Goal: Task Accomplishment & Management: Use online tool/utility

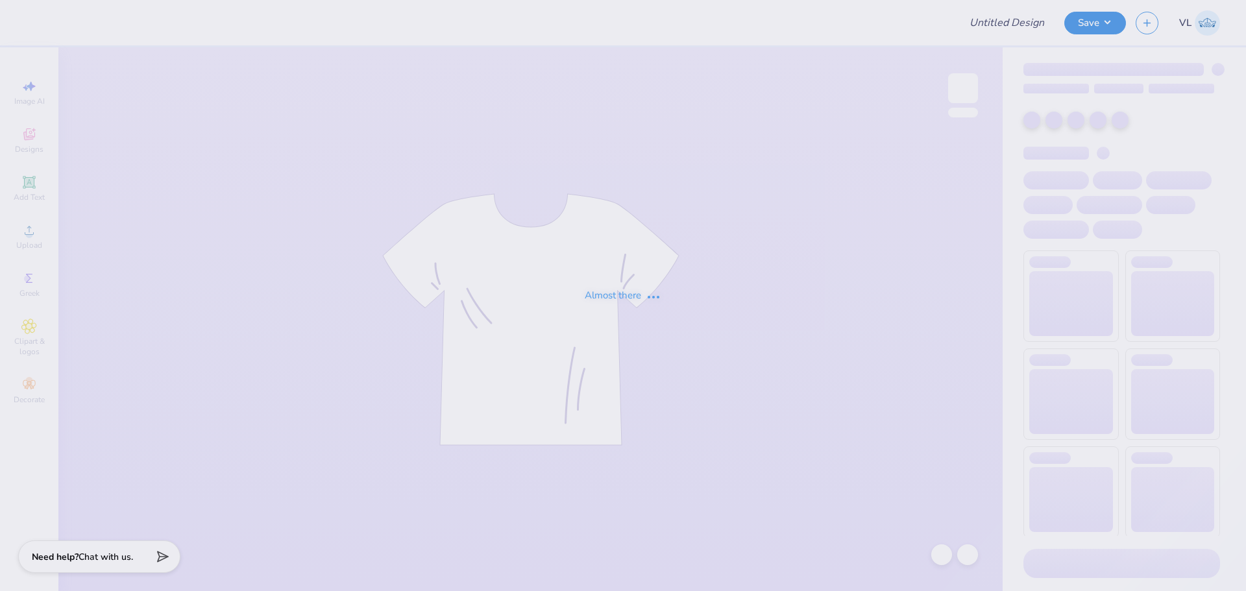
type input "Sig [PERSON_NAME] Shirts Fall 2025 White"
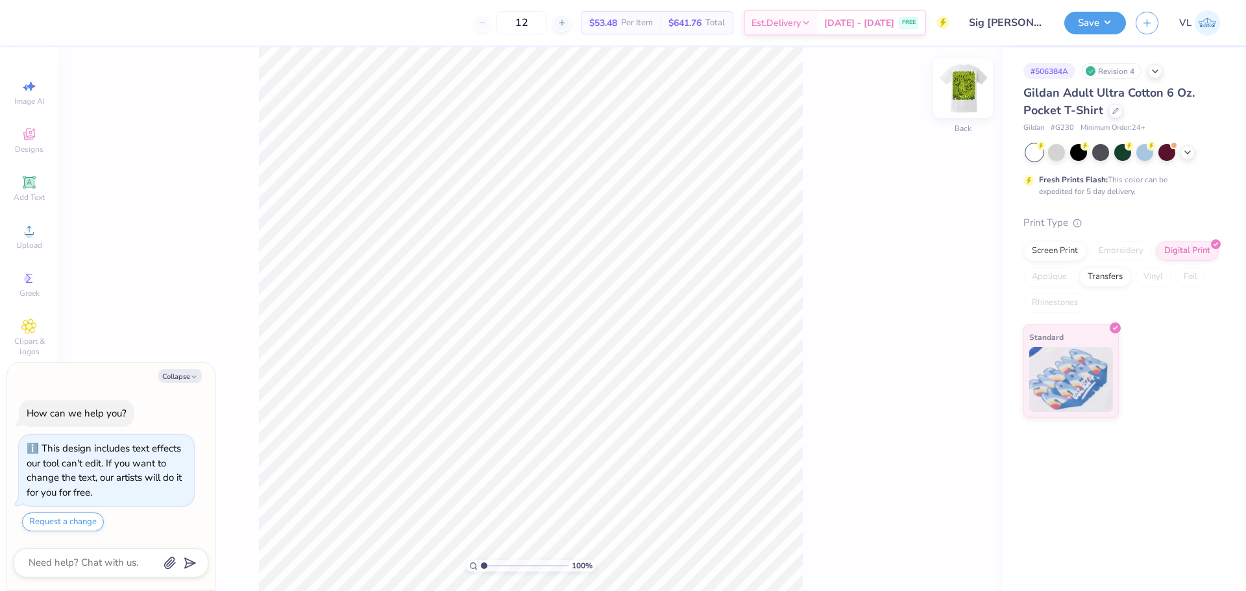
click at [961, 92] on img at bounding box center [963, 88] width 52 height 52
click at [24, 240] on div "Upload" at bounding box center [28, 236] width 45 height 38
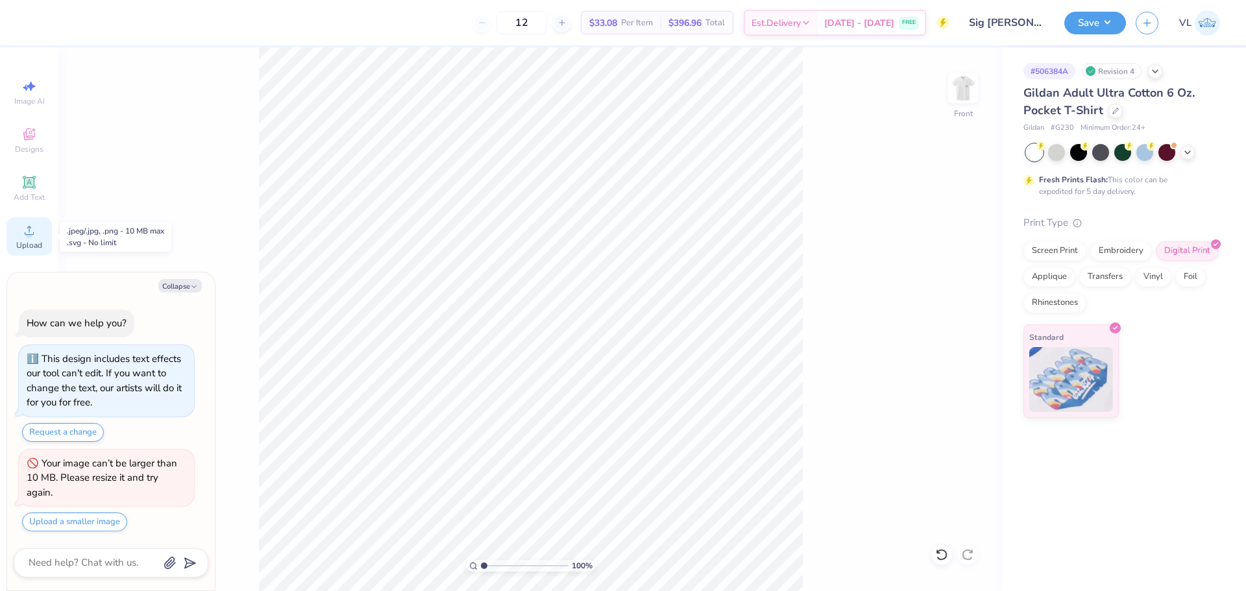
click at [32, 236] on circle at bounding box center [28, 234] width 7 height 7
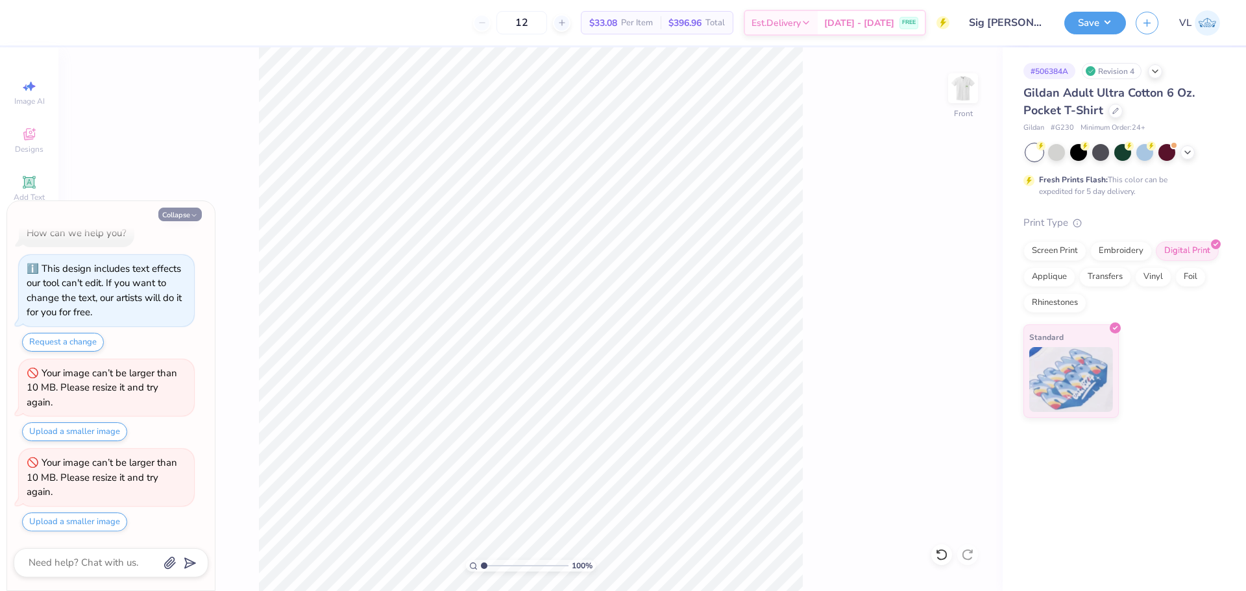
click at [195, 215] on icon "button" at bounding box center [194, 216] width 8 height 8
type textarea "x"
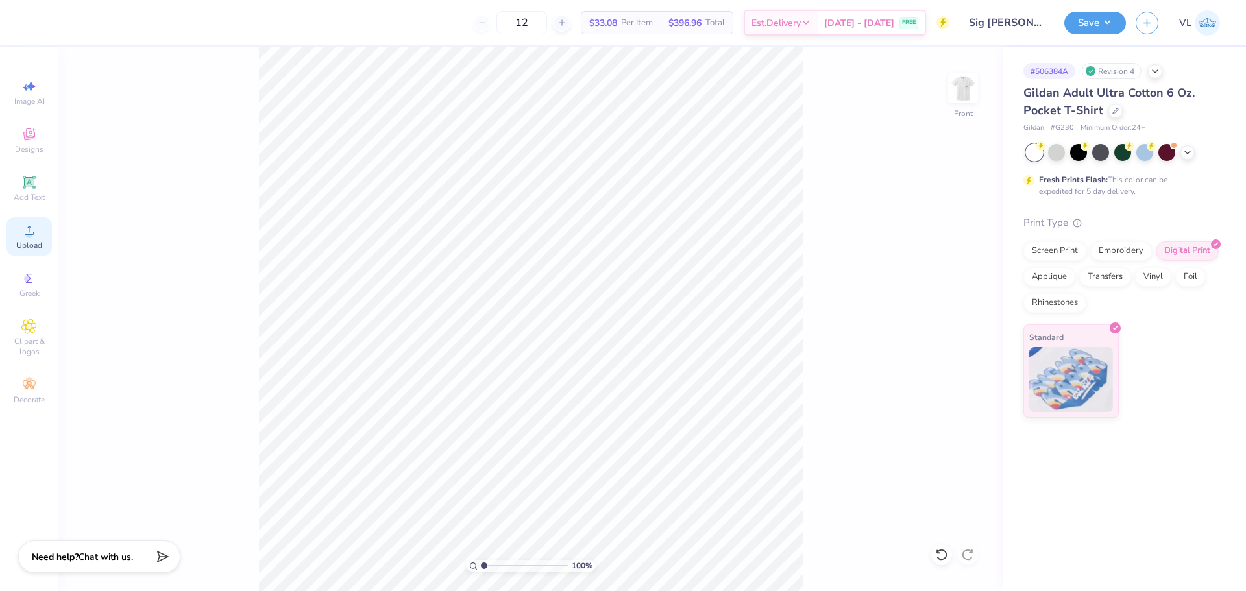
click at [32, 240] on span "Upload" at bounding box center [29, 245] width 26 height 10
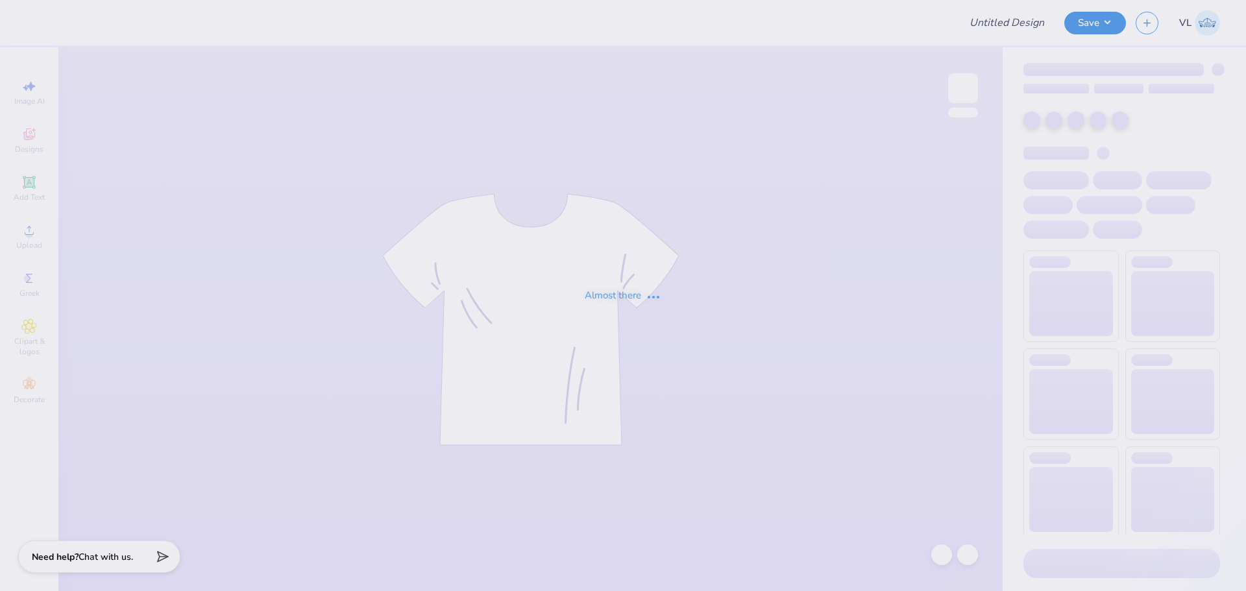
type input "Sig [PERSON_NAME] Shirts 2025"
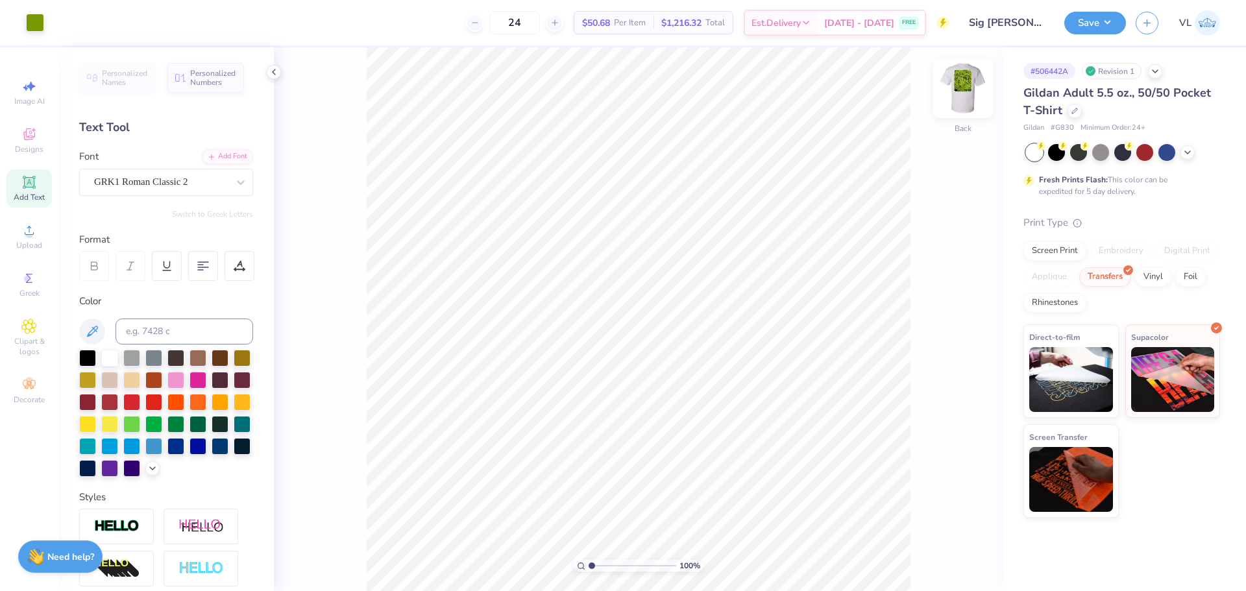
click at [962, 86] on img at bounding box center [963, 88] width 52 height 52
click at [32, 245] on span "Upload" at bounding box center [29, 245] width 26 height 10
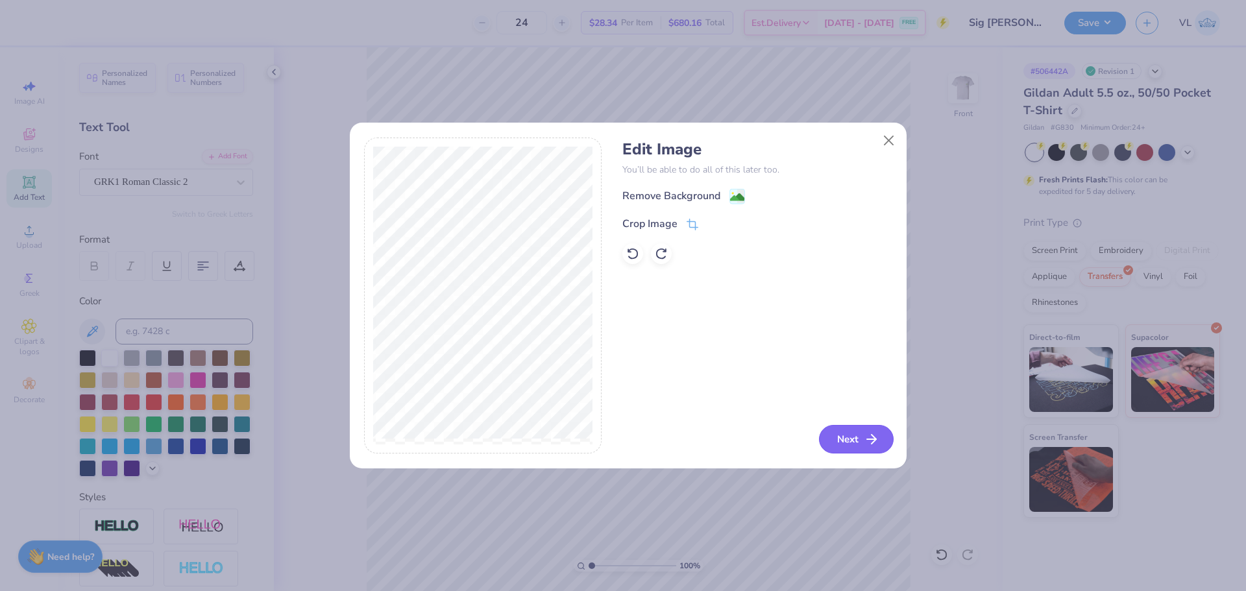
click at [866, 434] on icon "button" at bounding box center [872, 440] width 16 height 16
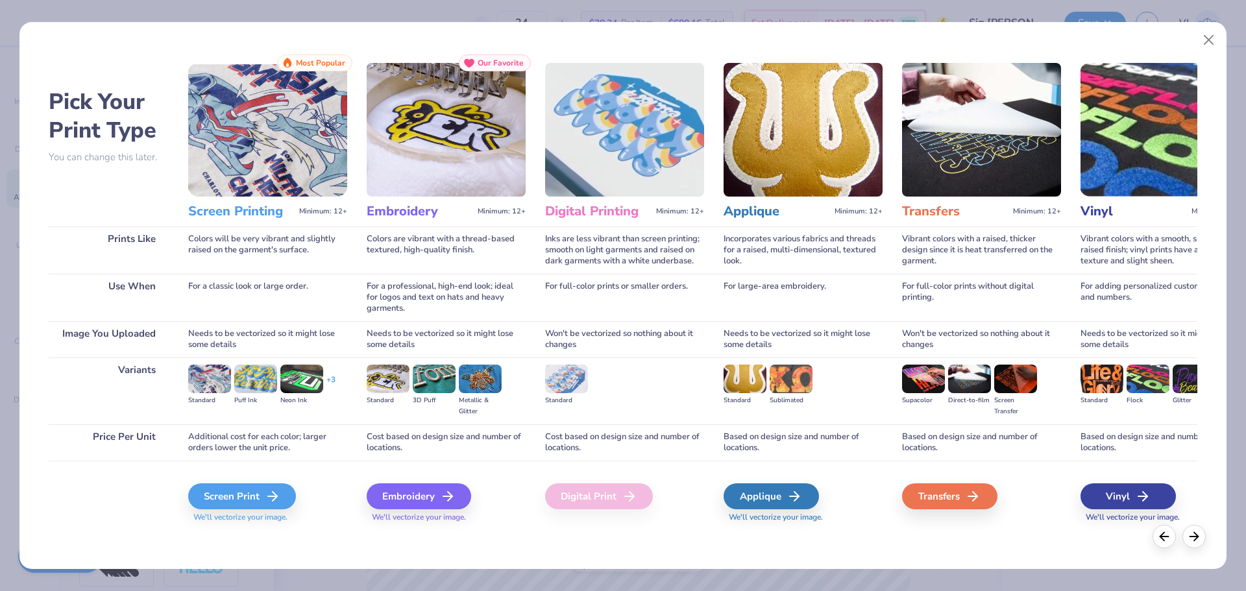
click at [924, 385] on img at bounding box center [923, 379] width 43 height 29
click at [959, 481] on div "Transfers" at bounding box center [981, 495] width 159 height 69
click at [965, 485] on div "Transfers" at bounding box center [951, 497] width 95 height 26
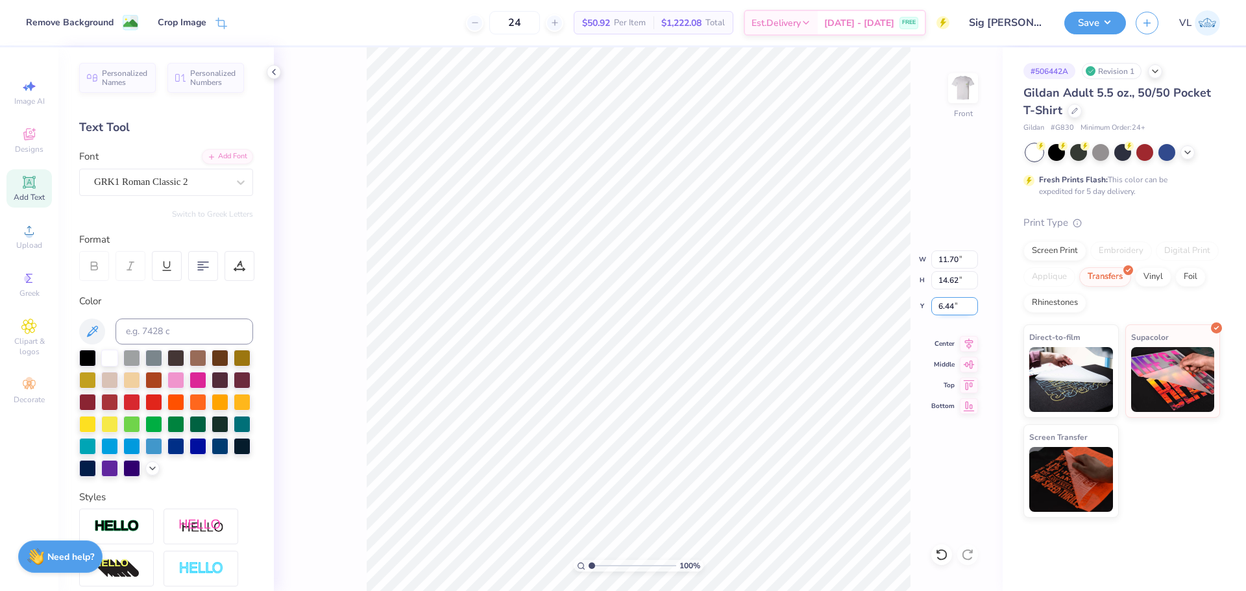
click at [961, 314] on input "6.44" at bounding box center [954, 306] width 47 height 18
type input "3.00"
